Goal: Task Accomplishment & Management: Manage account settings

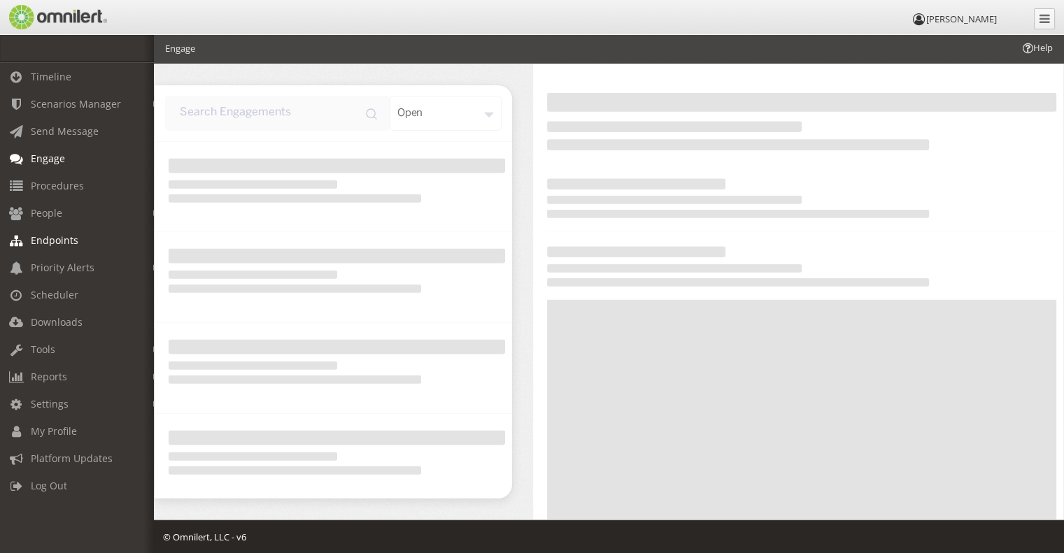
click at [62, 240] on span "Endpoints" at bounding box center [55, 240] width 48 height 13
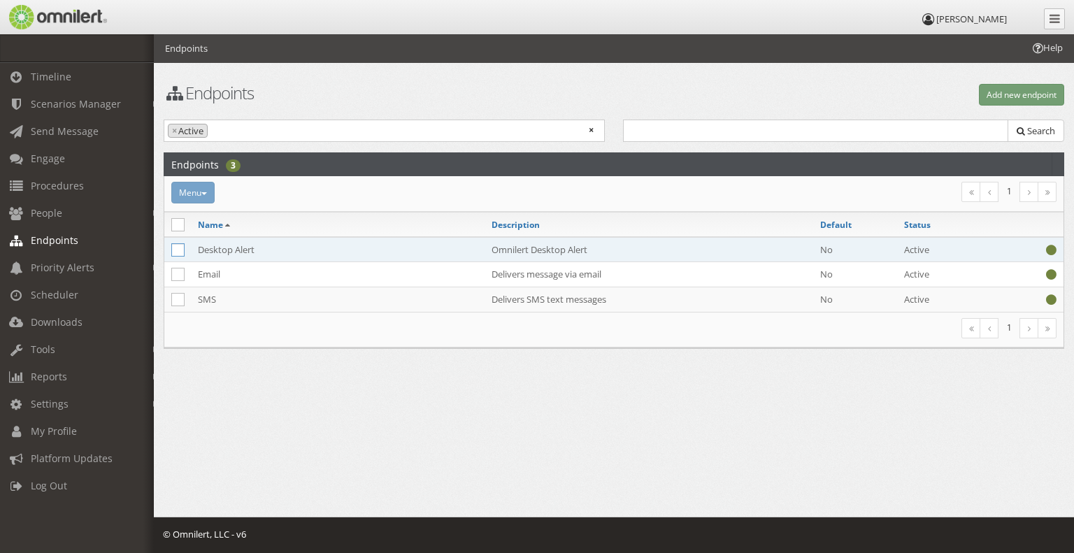
click at [181, 246] on icon at bounding box center [177, 249] width 13 height 13
checkbox input "true"
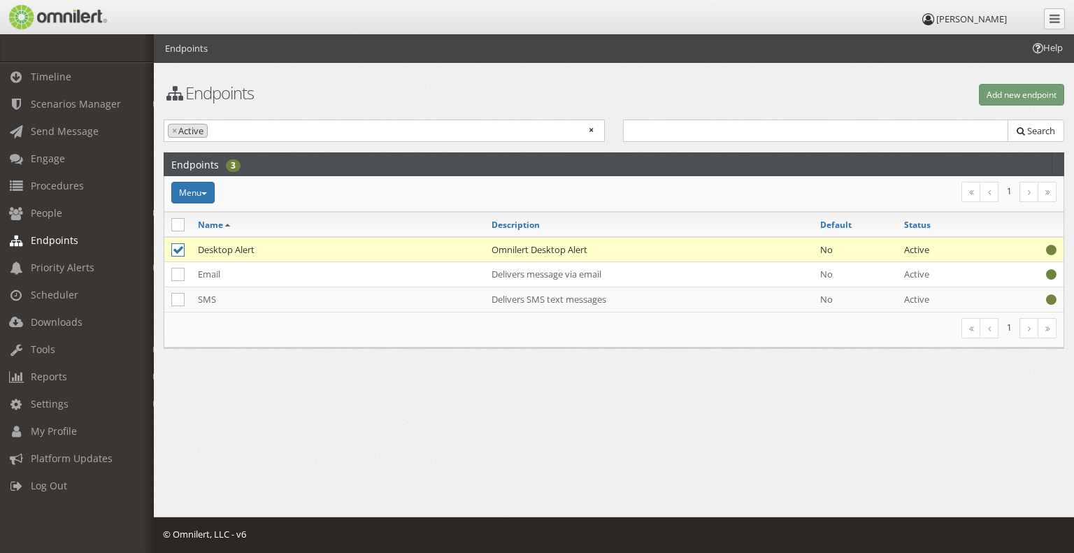
click at [227, 250] on td "Desktop Alert" at bounding box center [338, 249] width 294 height 25
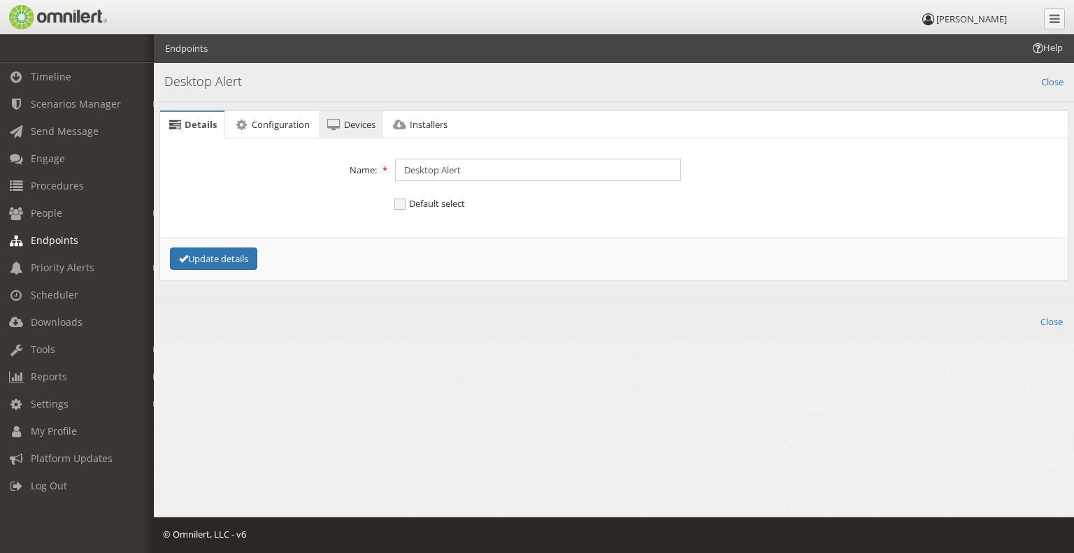
click at [355, 118] on span "Devices" at bounding box center [359, 124] width 31 height 13
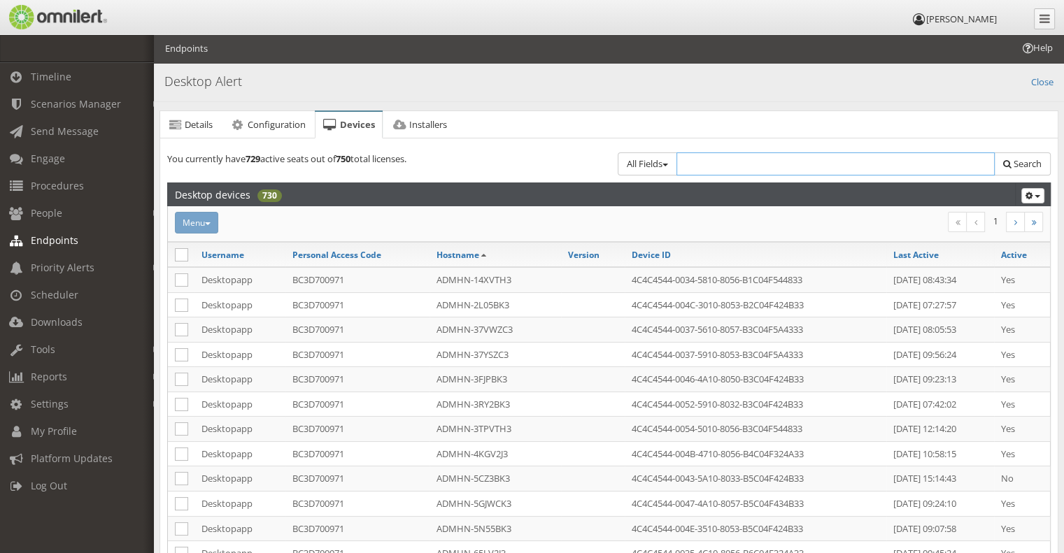
click at [700, 159] on input "text" at bounding box center [835, 163] width 319 height 23
click at [897, 83] on h4 "Desktop Alert" at bounding box center [608, 82] width 889 height 18
click at [732, 154] on input "text" at bounding box center [835, 163] width 319 height 23
paste input "3FJPBK3 36558Y3 FHFN453 ADMHN-65LV2J3"
click at [709, 163] on input "3FJPBK3 36558Y3 FHFN453 ADMHN-65LV2J3" at bounding box center [835, 163] width 319 height 23
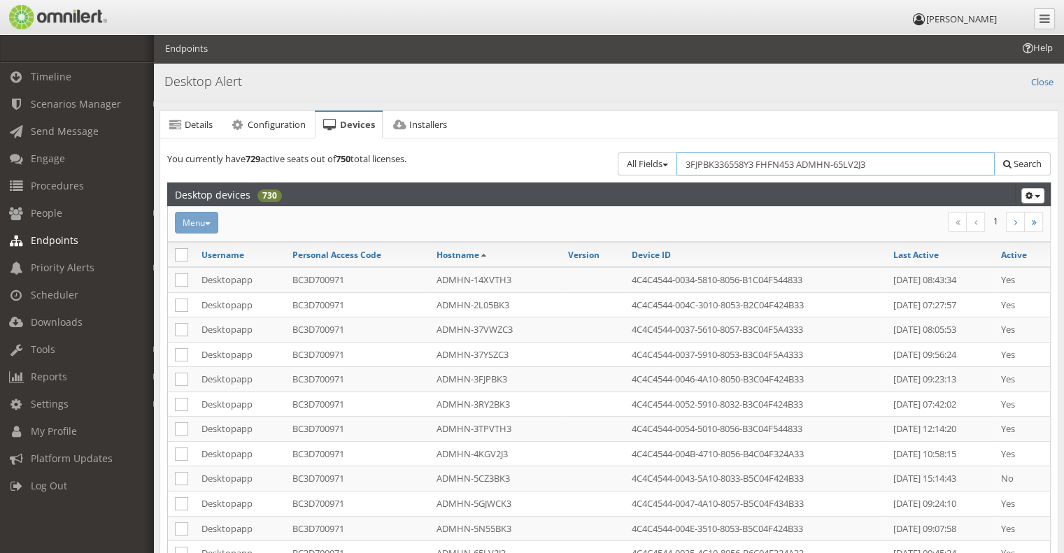
type input "3FJPBK3"
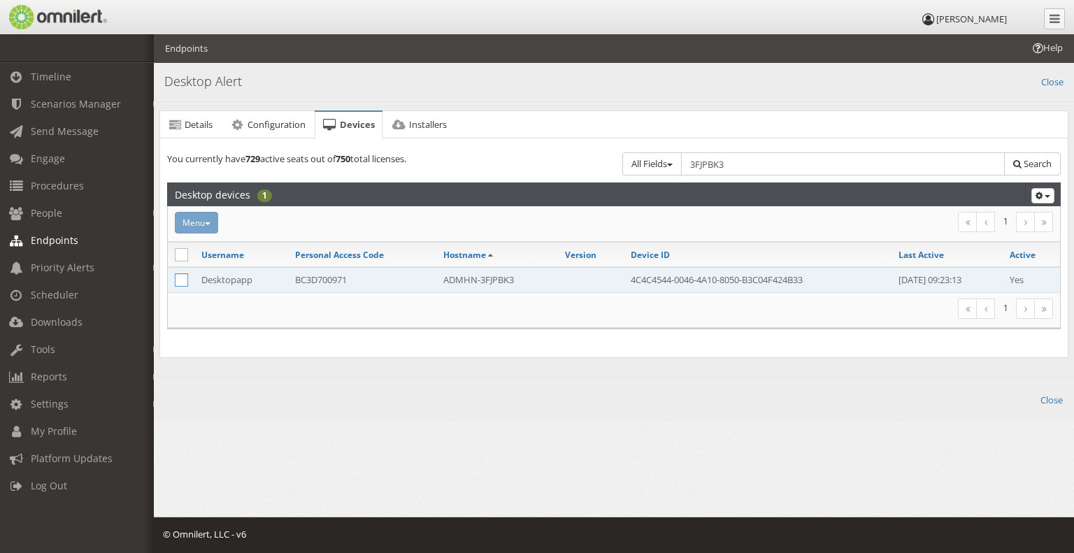
click at [178, 274] on icon at bounding box center [181, 279] width 13 height 13
checkbox input "true"
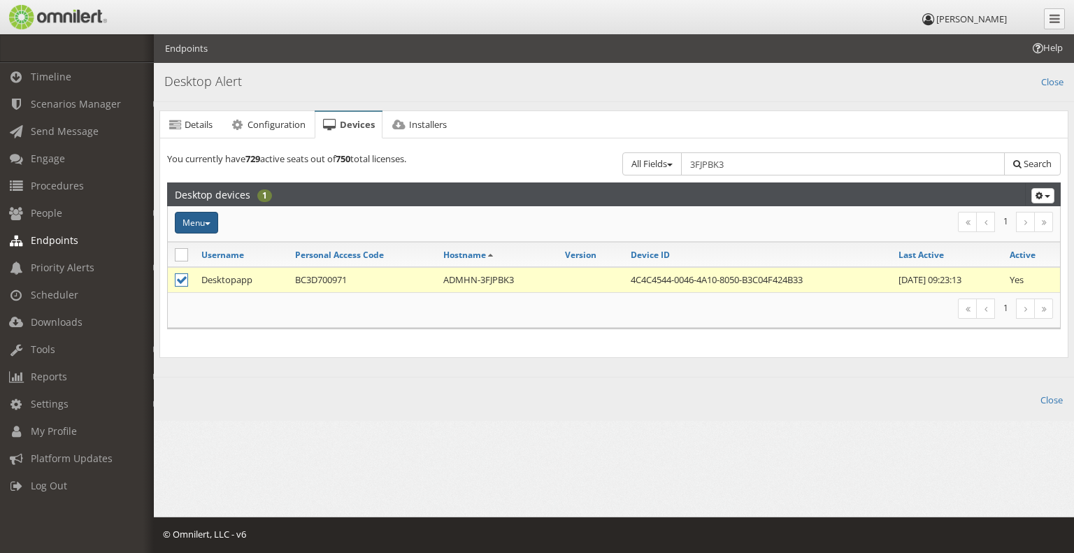
click at [213, 219] on button "Menu" at bounding box center [196, 223] width 43 height 22
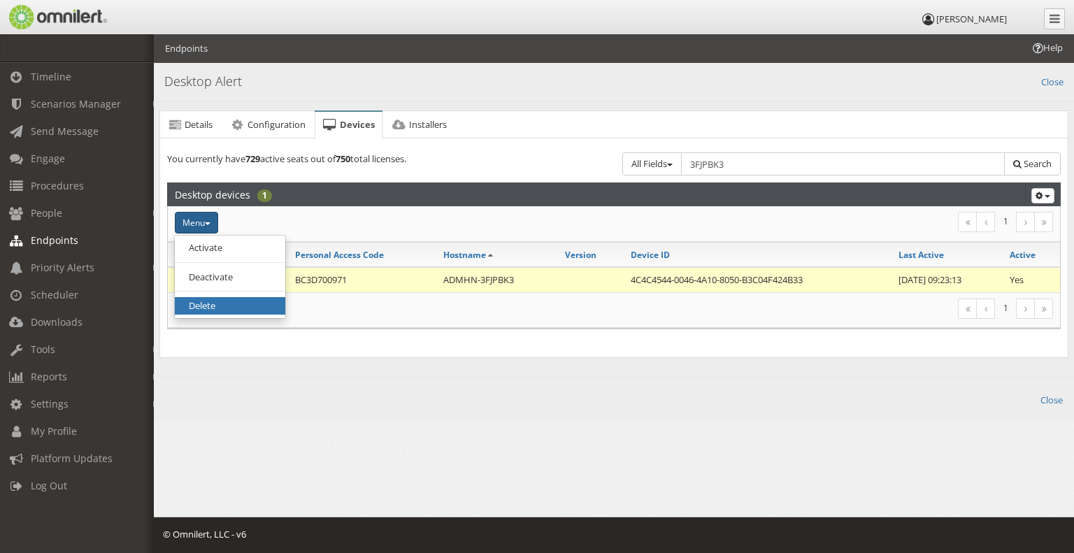
click at [235, 300] on link "Delete" at bounding box center [230, 305] width 111 height 17
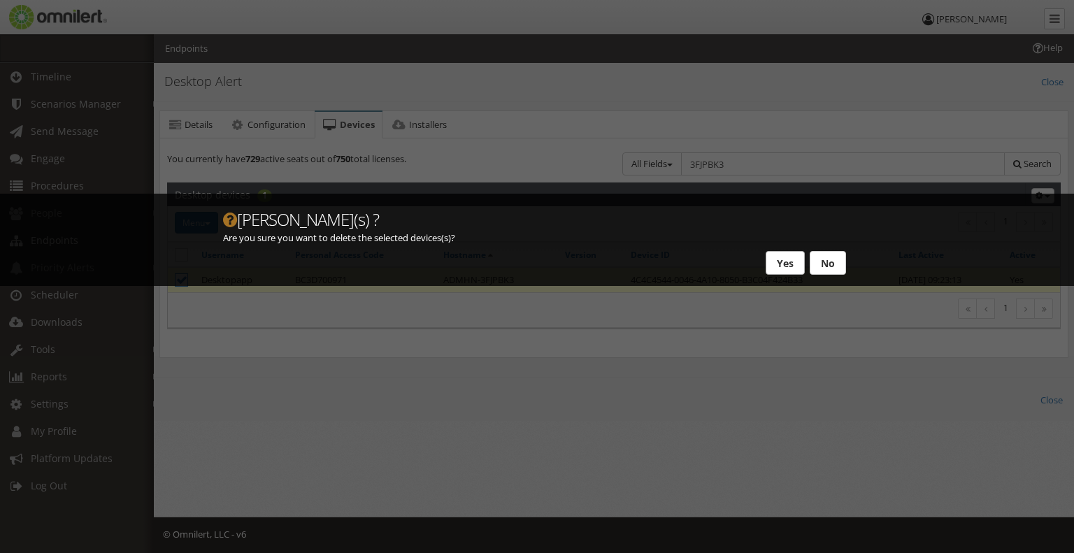
click at [778, 259] on button "Yes" at bounding box center [785, 263] width 39 height 24
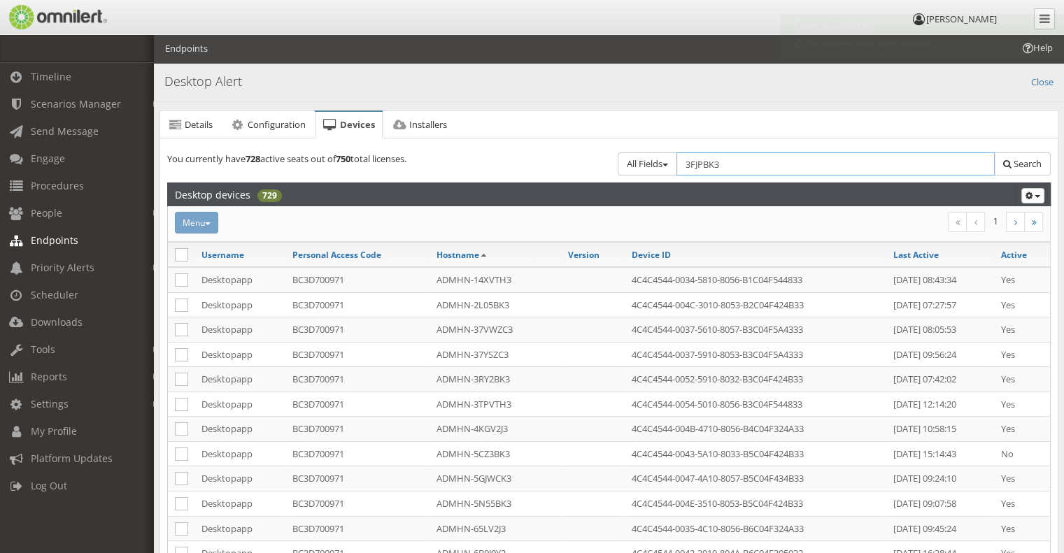
click at [751, 163] on input "3FJPBK3" at bounding box center [835, 163] width 319 height 23
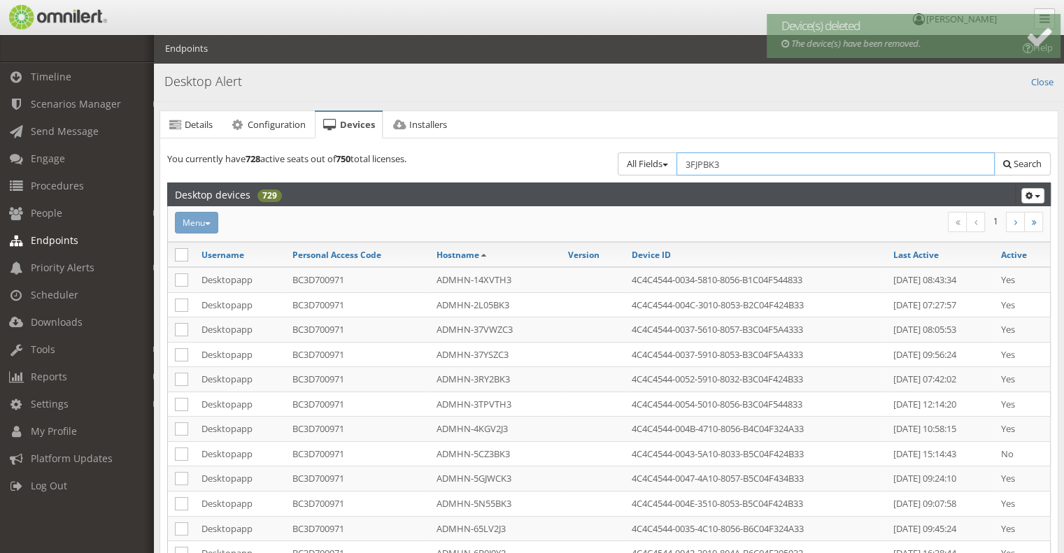
paste input "6558Y3 FHFN453 ADMHN-65LV2J"
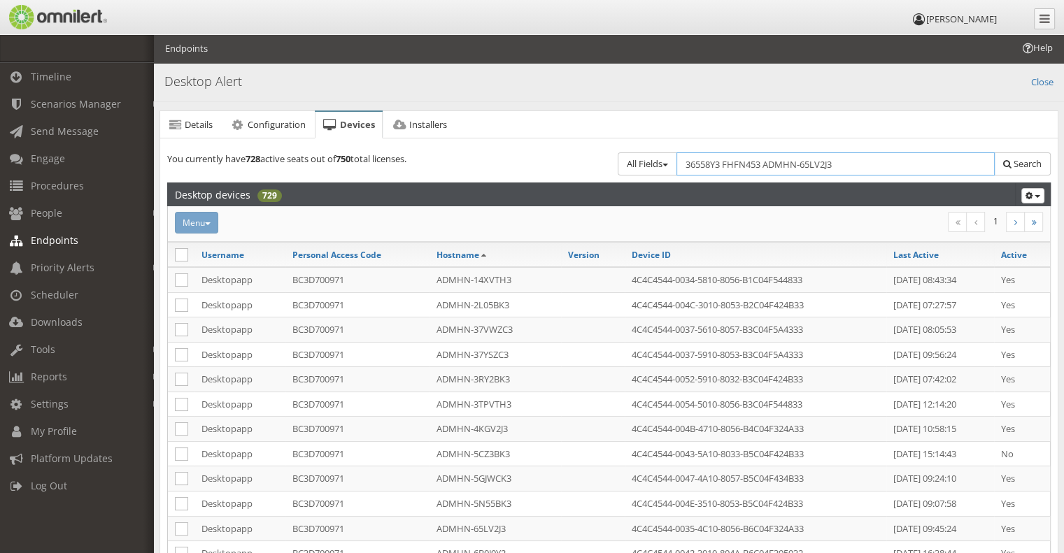
click at [761, 162] on input "36558Y3 FHFN453 ADMHN-65LV2J3" at bounding box center [835, 163] width 319 height 23
paste input "FJPBK"
type input "3FJPBK3"
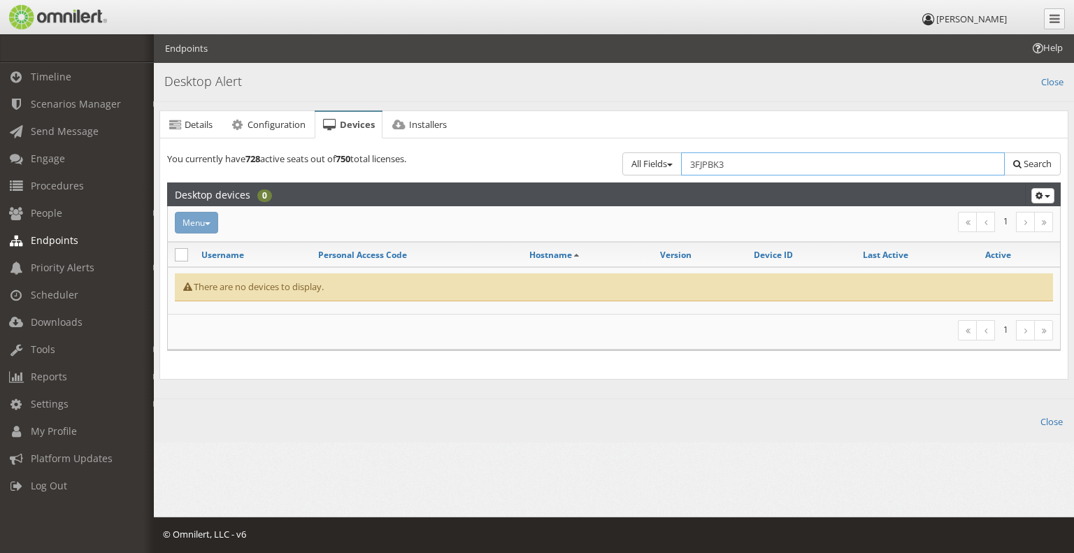
click at [871, 164] on input "3FJPBK3" at bounding box center [843, 163] width 324 height 23
paste input "6558Y"
type input "36558Y3"
click at [741, 169] on input "36558Y3" at bounding box center [843, 163] width 324 height 23
type input "36s58Y3"
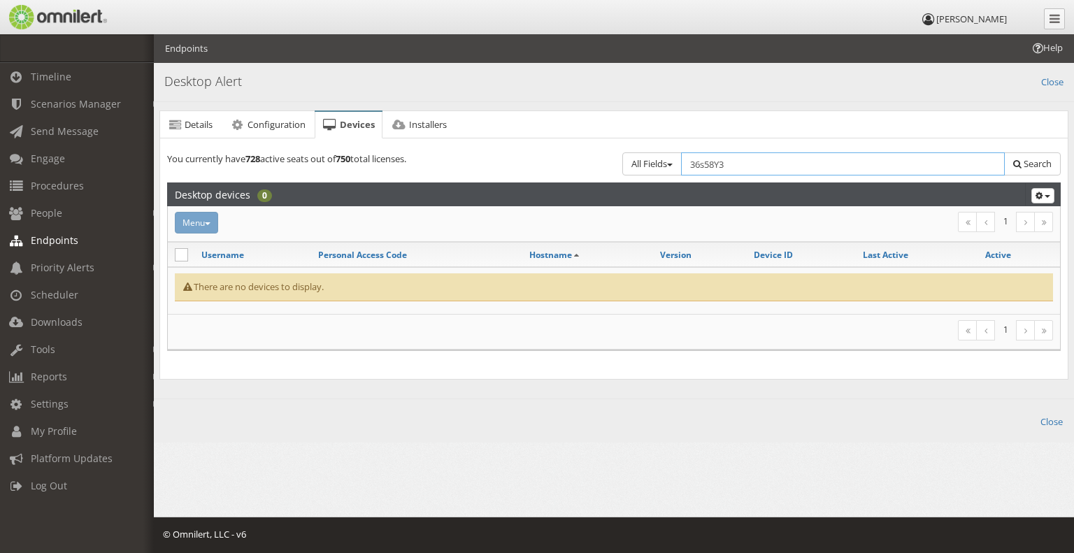
click at [741, 169] on input "36s58Y3" at bounding box center [843, 163] width 324 height 23
click at [737, 165] on input "36s58Y3" at bounding box center [843, 163] width 324 height 23
paste input "5S"
type input "365S8Y3"
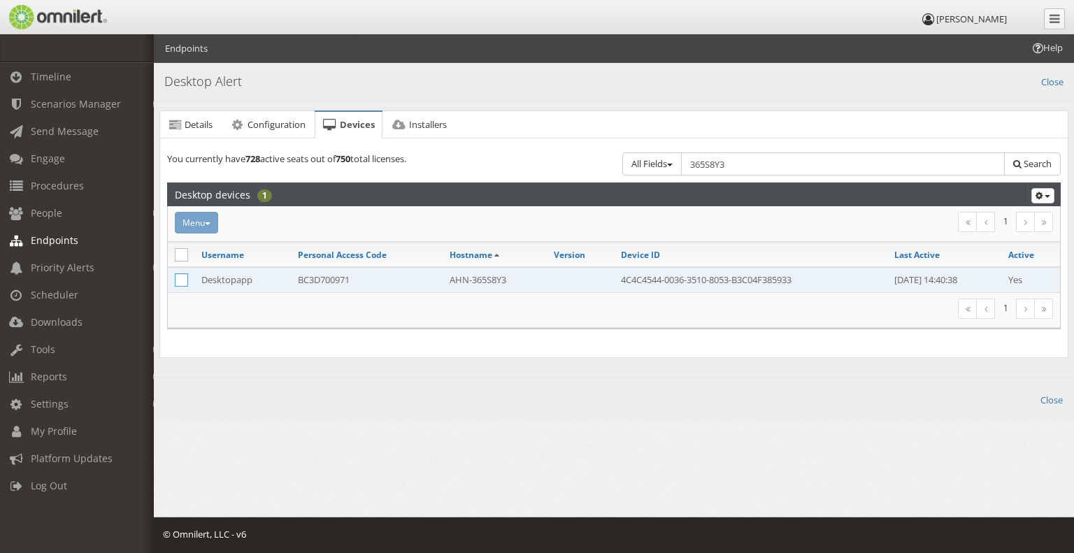
click at [180, 280] on icon at bounding box center [181, 279] width 13 height 13
checkbox input "true"
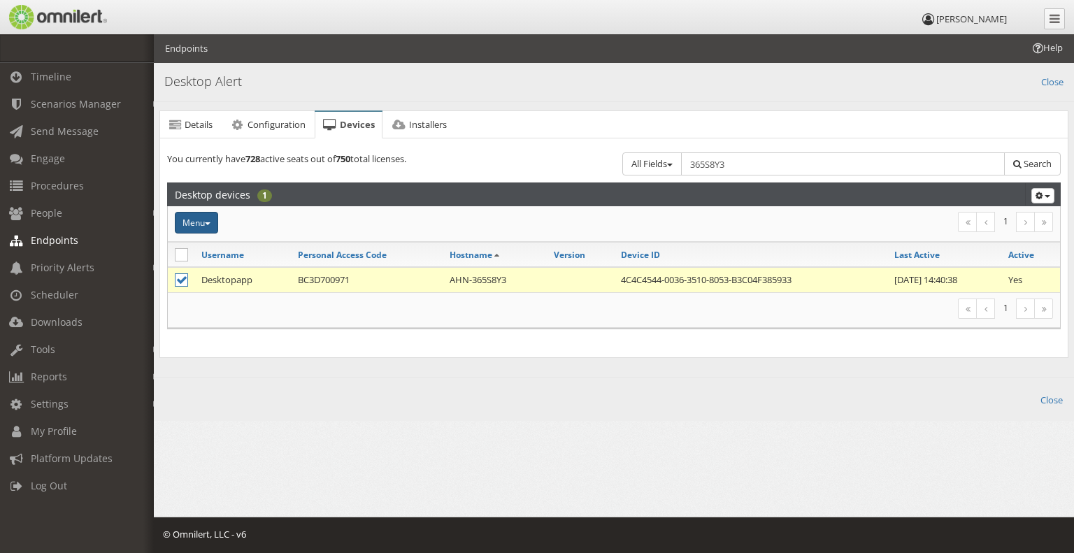
click at [193, 215] on button "Menu" at bounding box center [196, 223] width 43 height 22
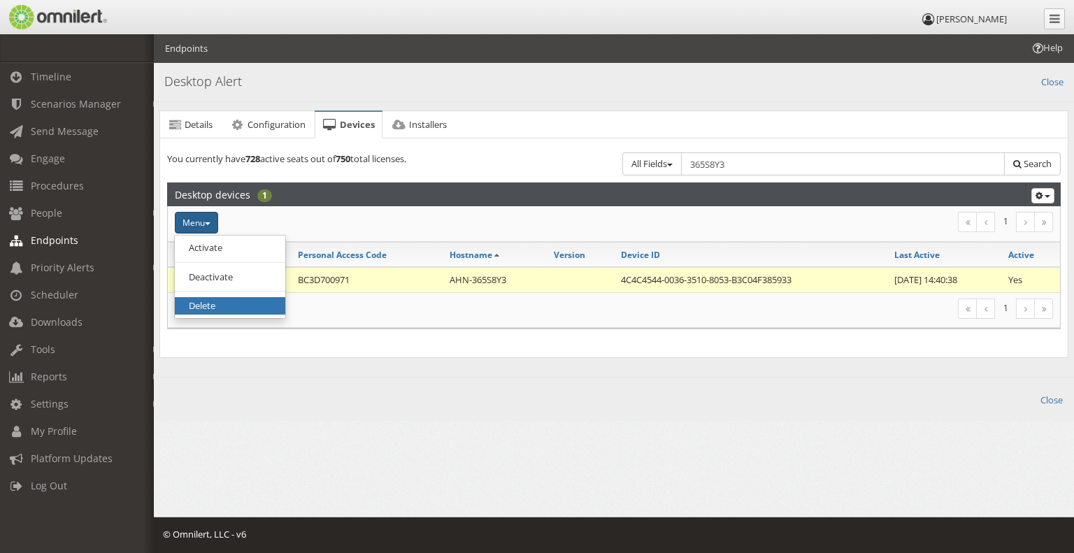
click at [241, 299] on link "Delete" at bounding box center [230, 305] width 111 height 17
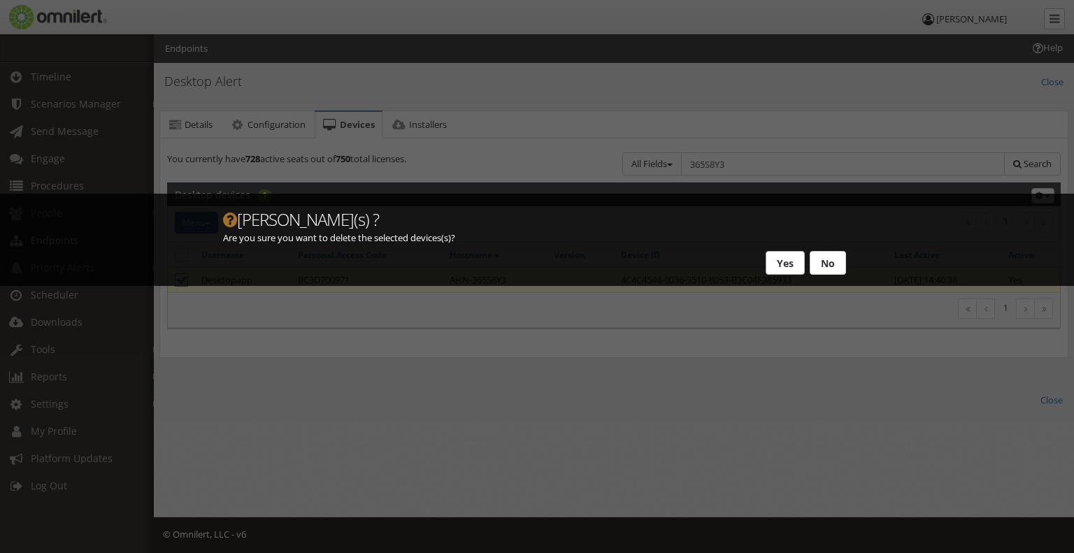
click at [777, 257] on button "Yes" at bounding box center [785, 263] width 39 height 24
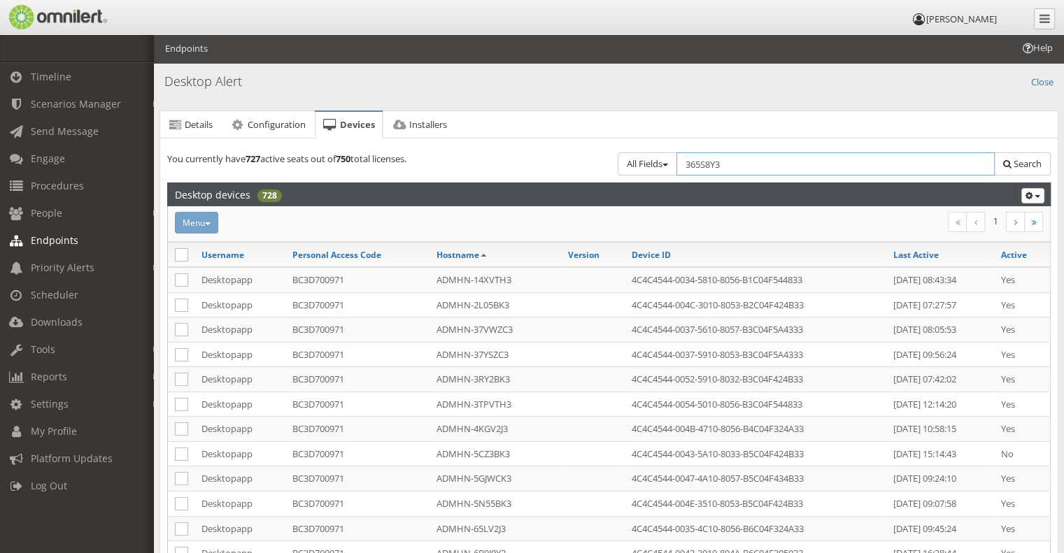
click at [797, 168] on input "365S8Y3" at bounding box center [835, 163] width 319 height 23
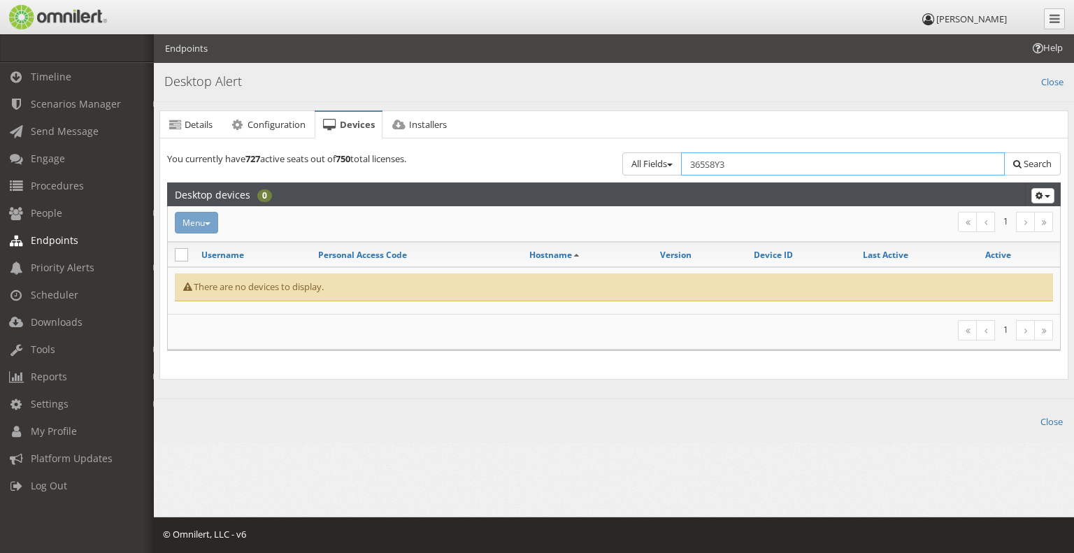
click at [757, 162] on input "365S8Y3" at bounding box center [843, 163] width 324 height 23
click at [1024, 157] on button "Search" at bounding box center [1032, 163] width 57 height 23
click at [860, 180] on div "All Fields All Fields Group Active Inactive Select group... [GEOGRAPHIC_DATA] &…" at bounding box center [837, 167] width 447 height 30
click at [820, 166] on input "365S8Y3" at bounding box center [843, 163] width 324 height 23
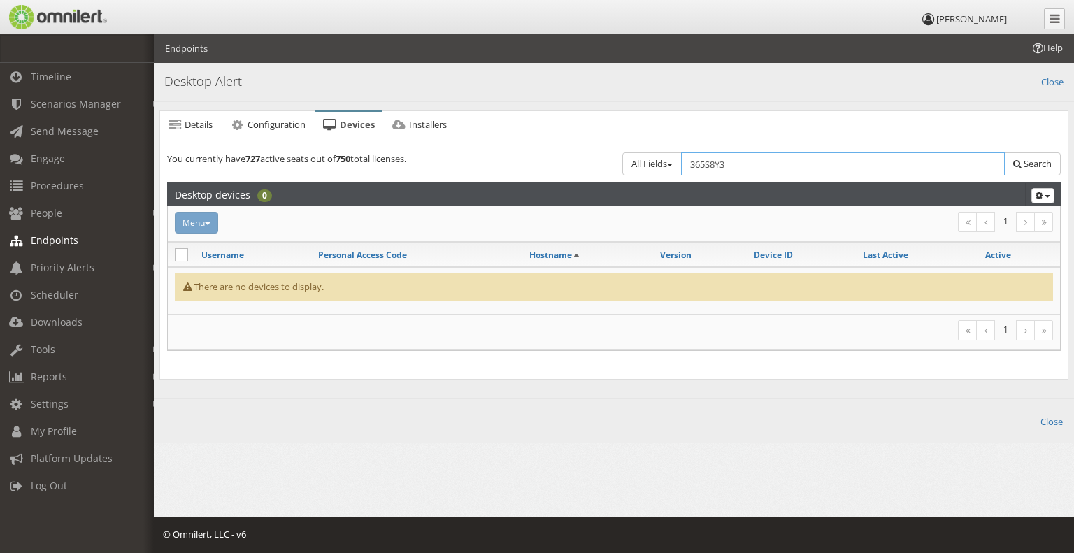
paste input "FHFN45"
type input "FHFN453"
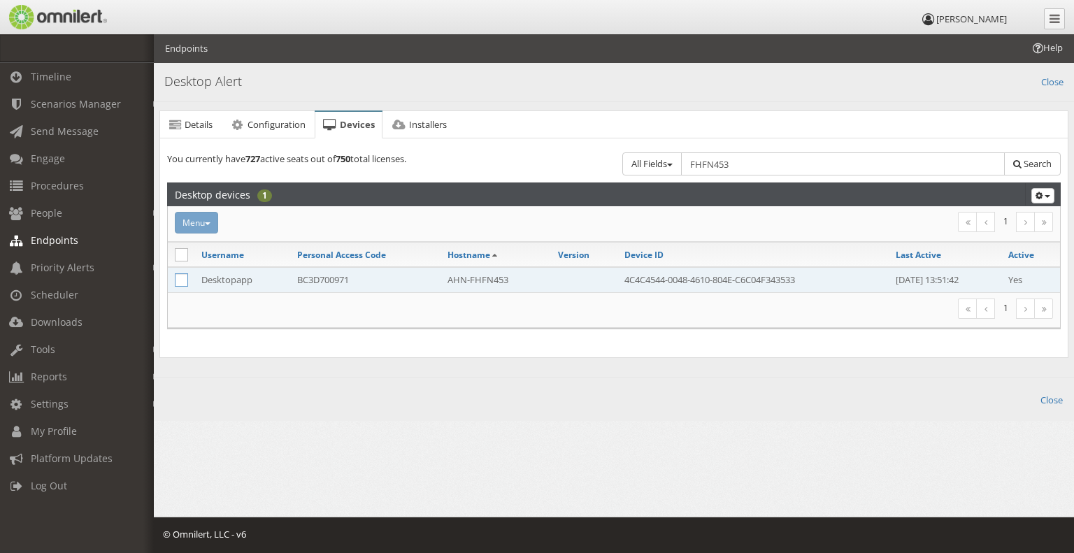
click at [184, 281] on icon at bounding box center [181, 279] width 13 height 13
checkbox input "true"
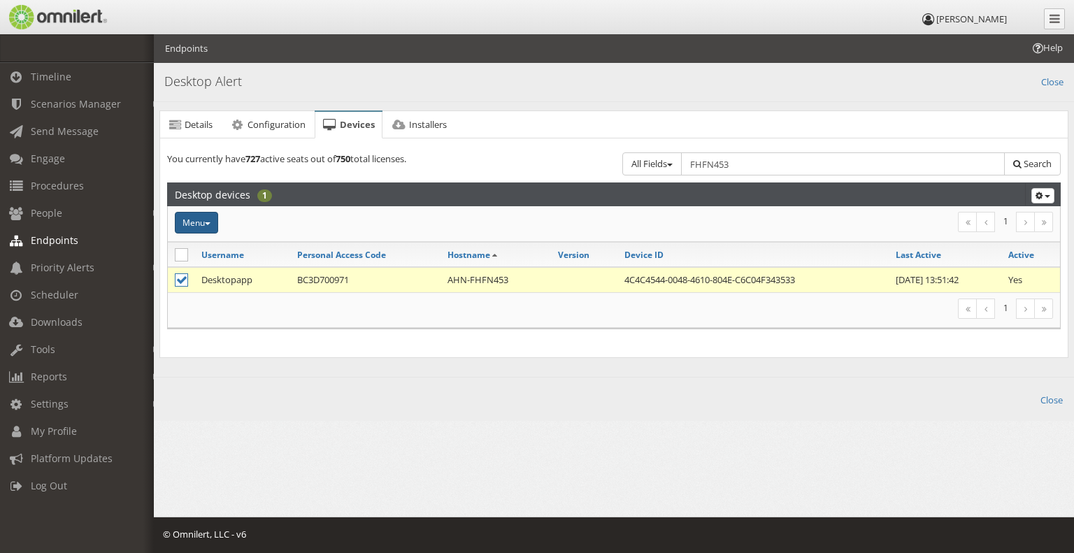
click at [212, 227] on button "Menu" at bounding box center [196, 223] width 43 height 22
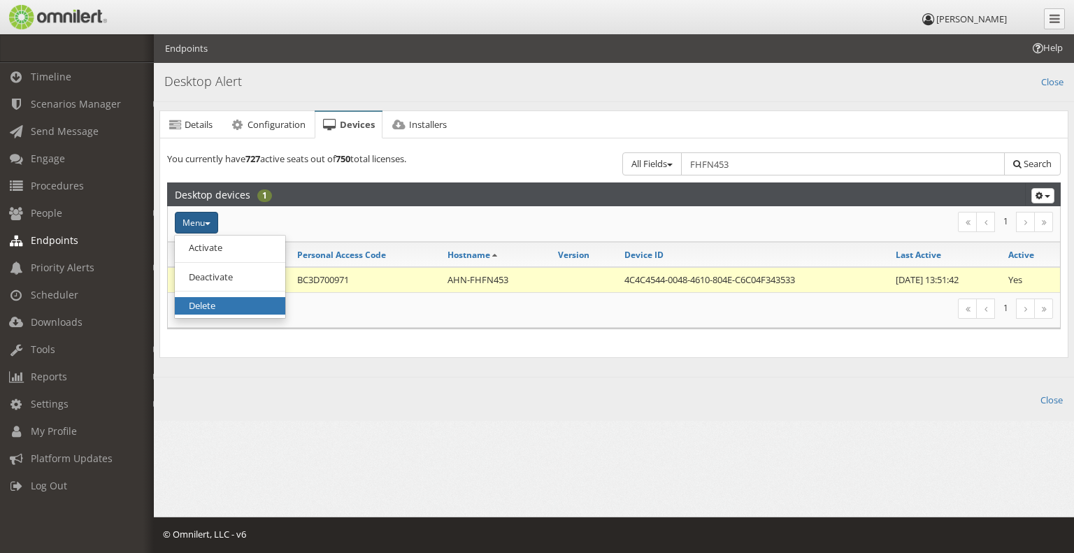
click at [231, 304] on link "Delete" at bounding box center [230, 305] width 111 height 17
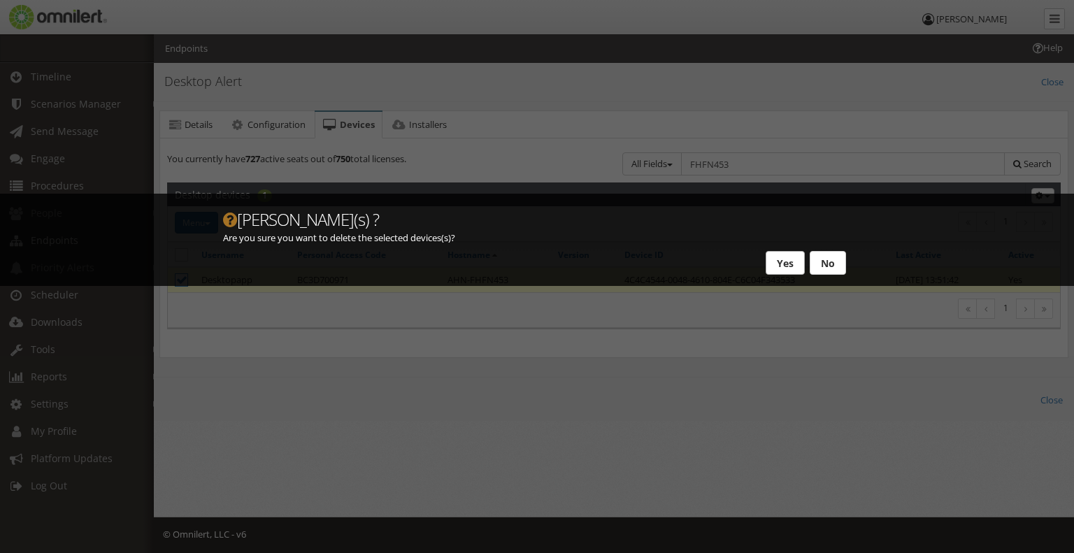
click at [784, 266] on button "Yes" at bounding box center [785, 263] width 39 height 24
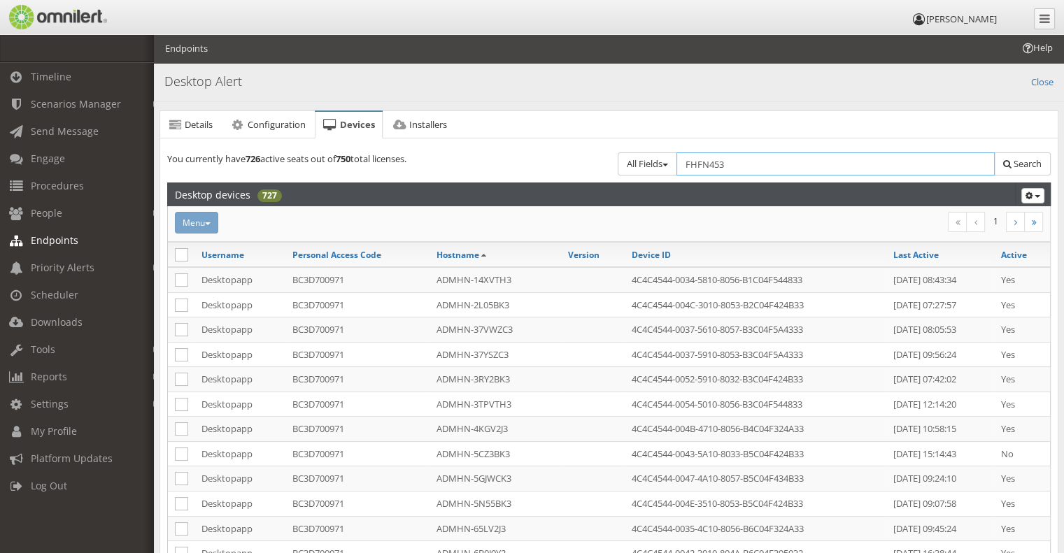
click at [762, 163] on input "FHFN453" at bounding box center [835, 163] width 319 height 23
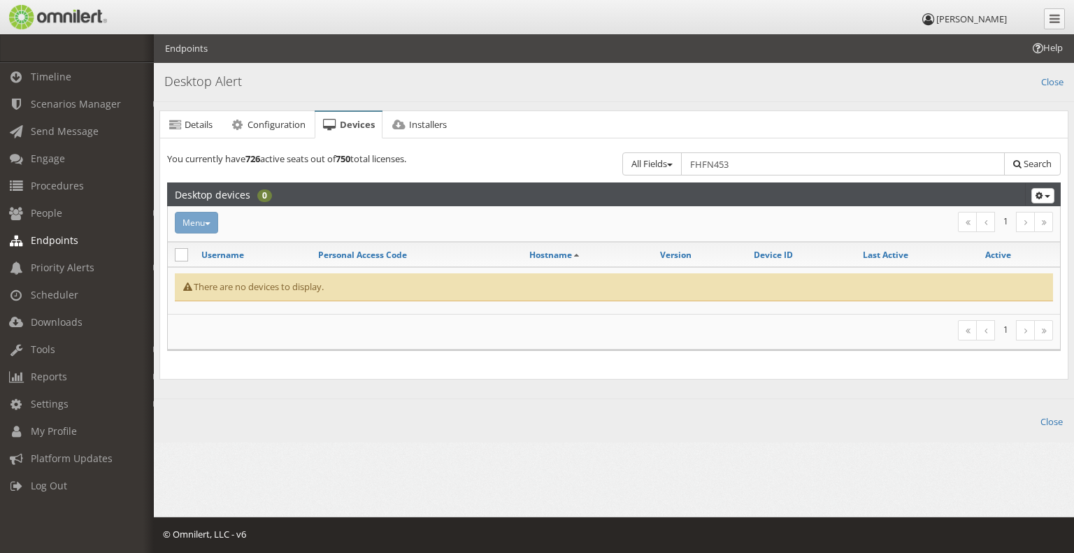
click at [762, 176] on div "All Fields All Fields Group Active Inactive Select group... [GEOGRAPHIC_DATA] &…" at bounding box center [837, 167] width 447 height 30
click at [784, 173] on input "FHFN453" at bounding box center [843, 163] width 324 height 23
paste input "65LV2J"
type input "65LV2J3"
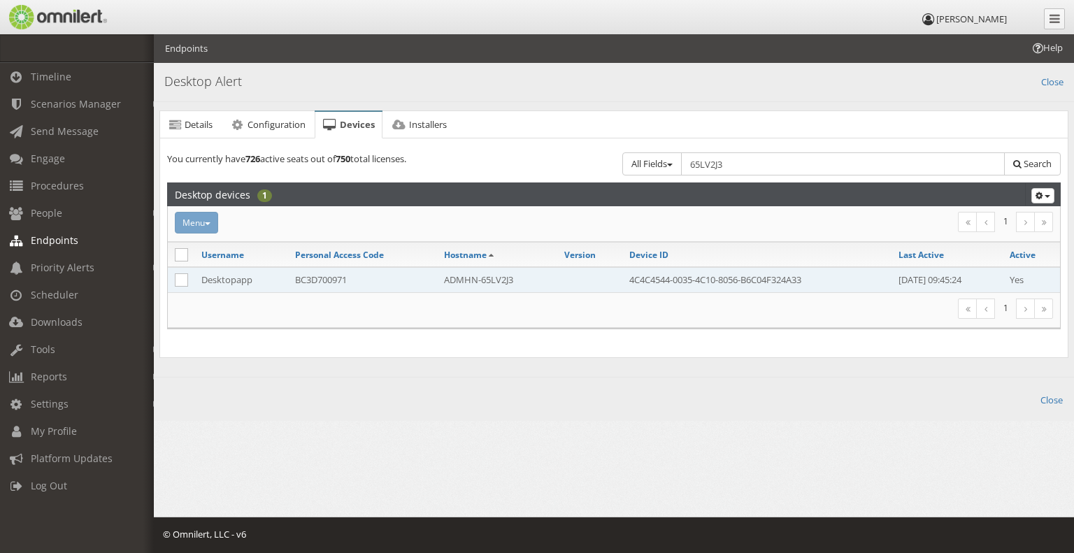
click at [182, 287] on td at bounding box center [181, 279] width 27 height 25
click at [180, 283] on icon at bounding box center [181, 279] width 13 height 13
checkbox input "true"
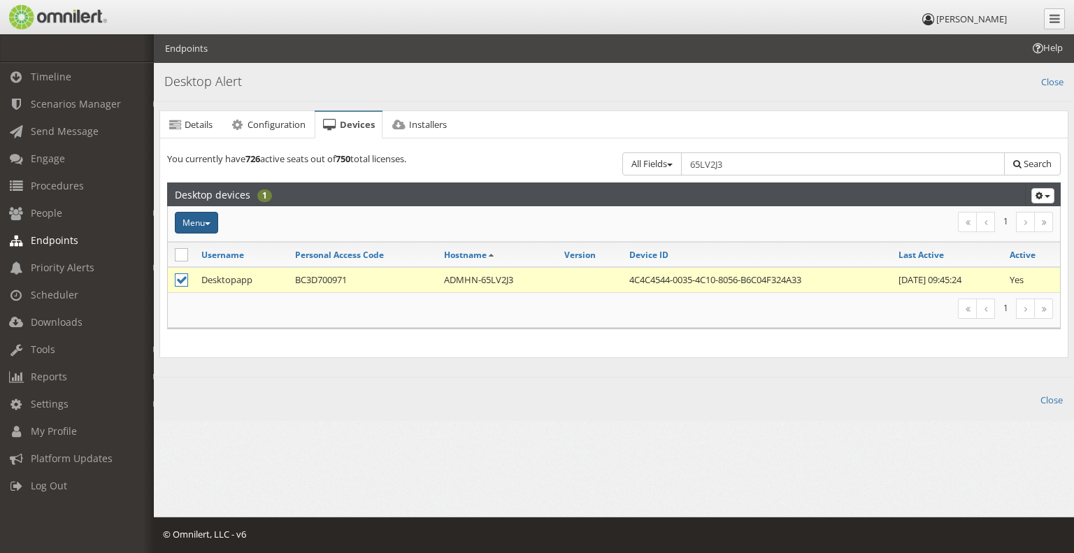
click at [200, 222] on button "Menu" at bounding box center [196, 223] width 43 height 22
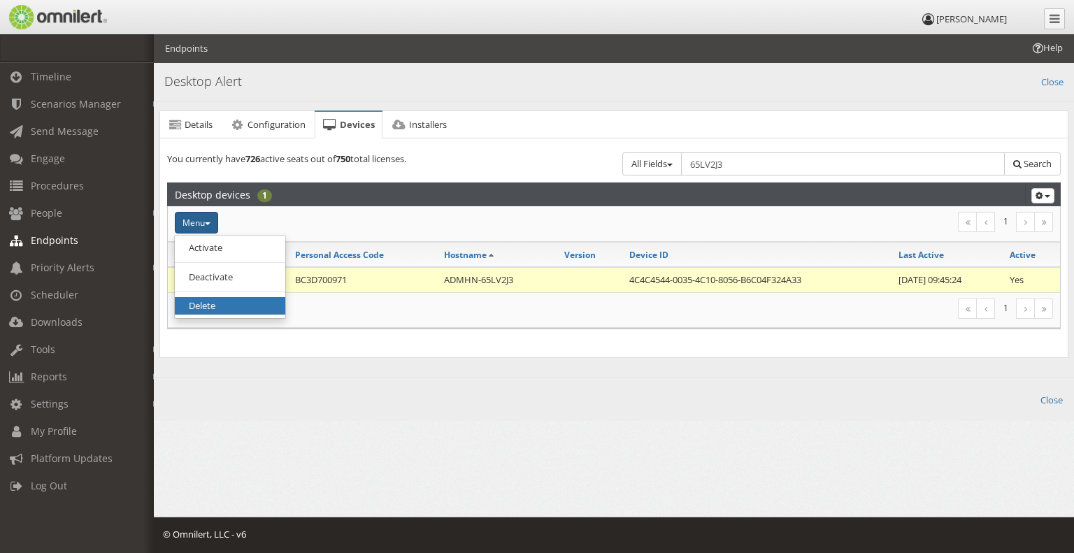
click at [223, 306] on link "Delete" at bounding box center [230, 305] width 111 height 17
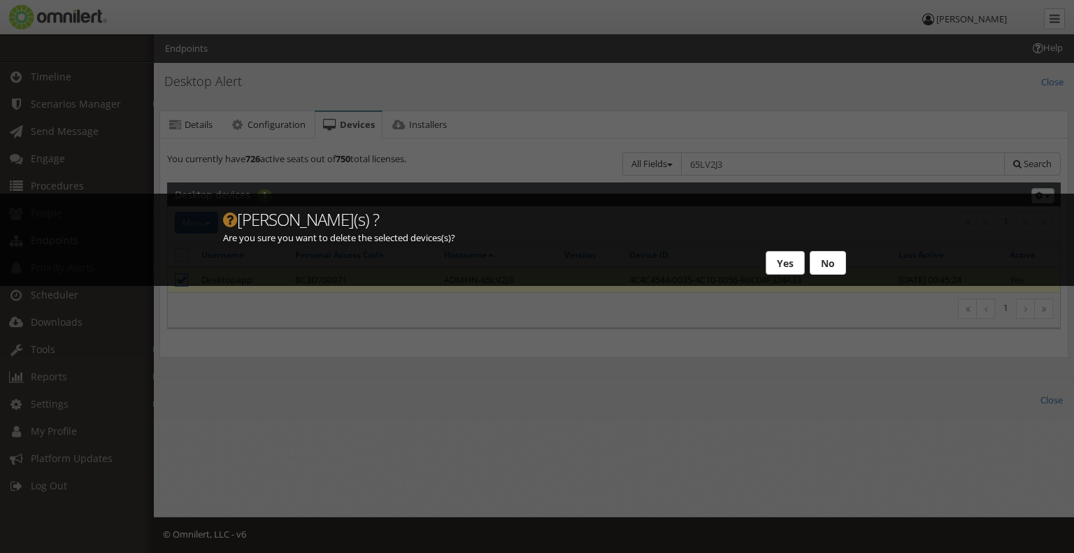
click at [784, 265] on button "Yes" at bounding box center [785, 263] width 39 height 24
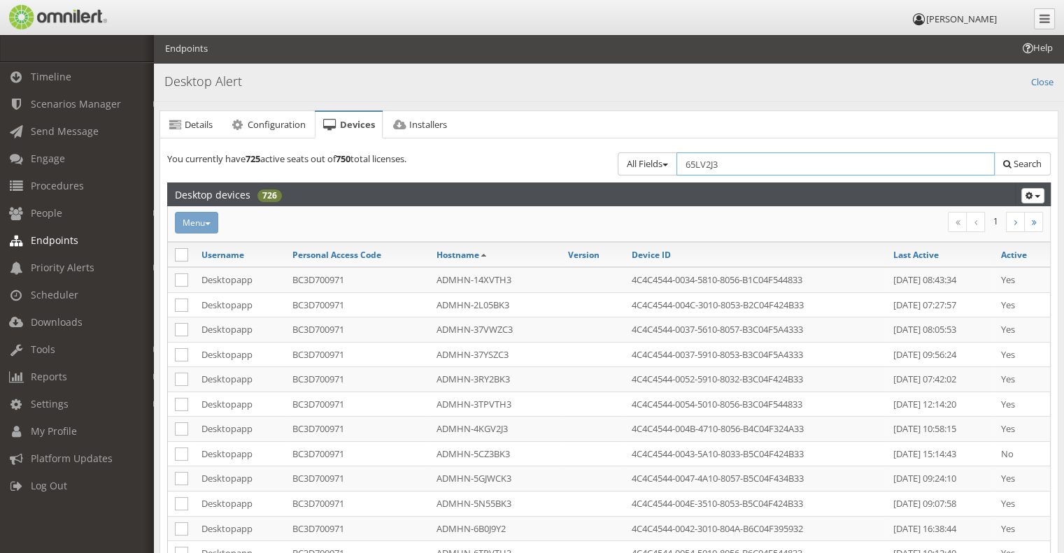
click at [739, 159] on input "65LV2J3" at bounding box center [835, 163] width 319 height 23
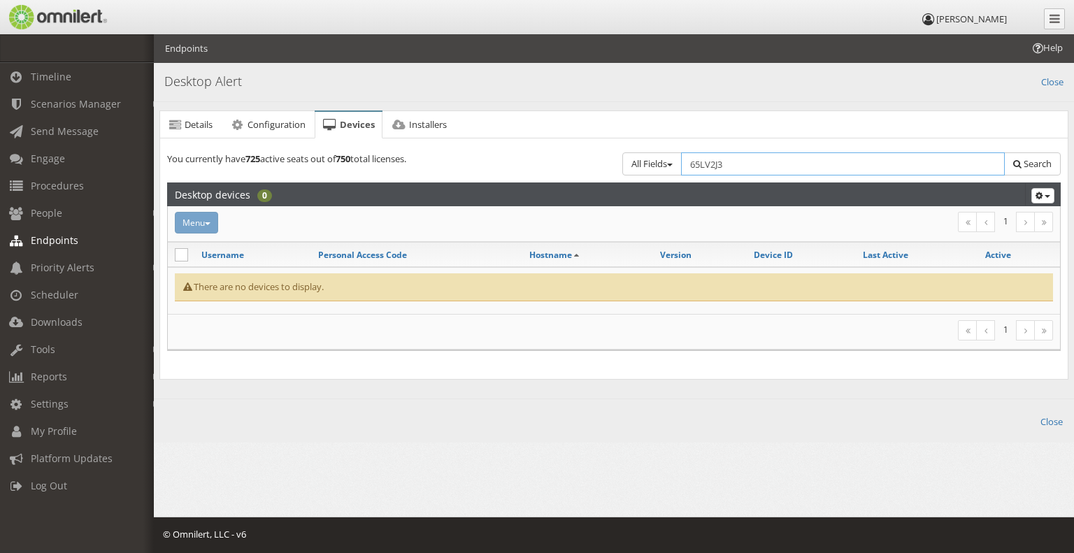
click at [739, 159] on input "65LV2J3" at bounding box center [843, 163] width 324 height 23
click at [739, 159] on input "text" at bounding box center [843, 163] width 324 height 23
click at [827, 165] on input "text" at bounding box center [843, 163] width 324 height 23
click at [719, 109] on div "Details Configuration Devices Installers Error! Details Name: Desktop Alert Def…" at bounding box center [614, 245] width 920 height 287
click at [45, 487] on span "Log Out" at bounding box center [49, 485] width 36 height 13
